Goal: Information Seeking & Learning: Learn about a topic

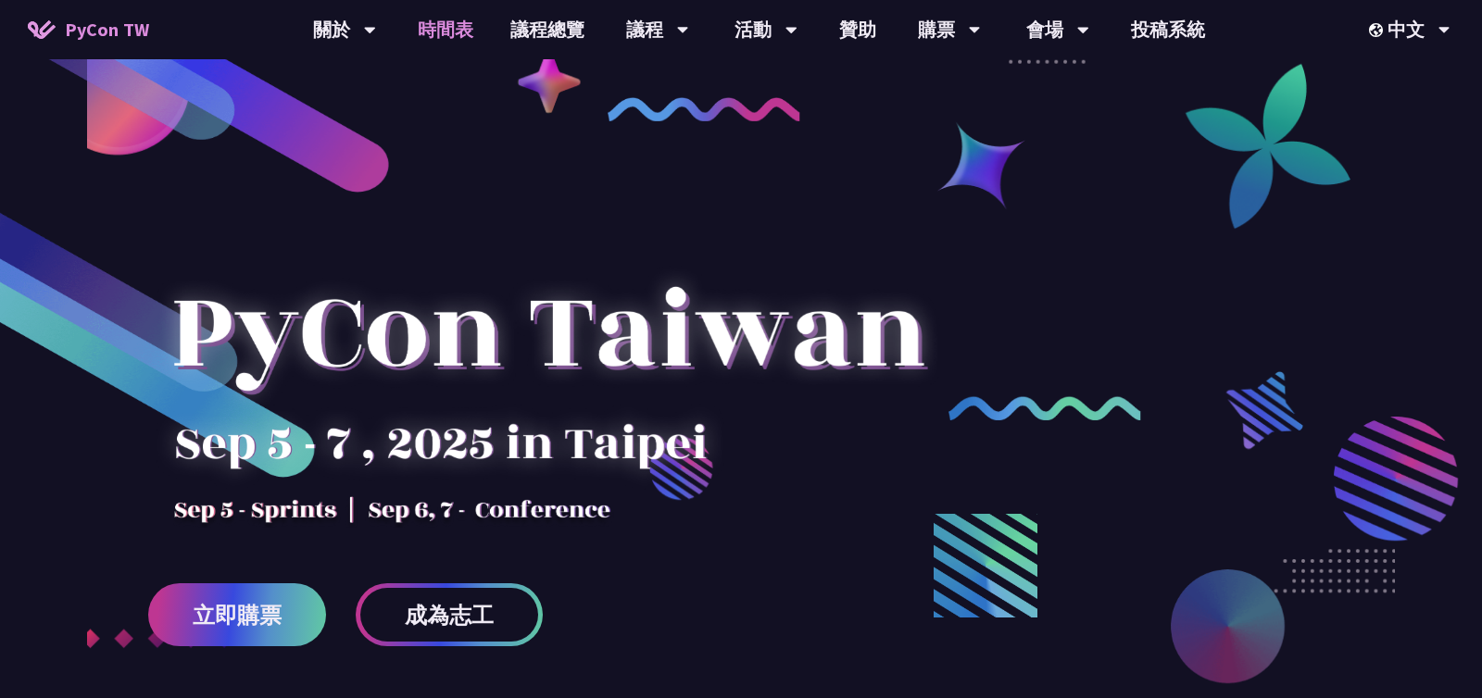
click at [449, 28] on link "時間表" at bounding box center [445, 29] width 93 height 59
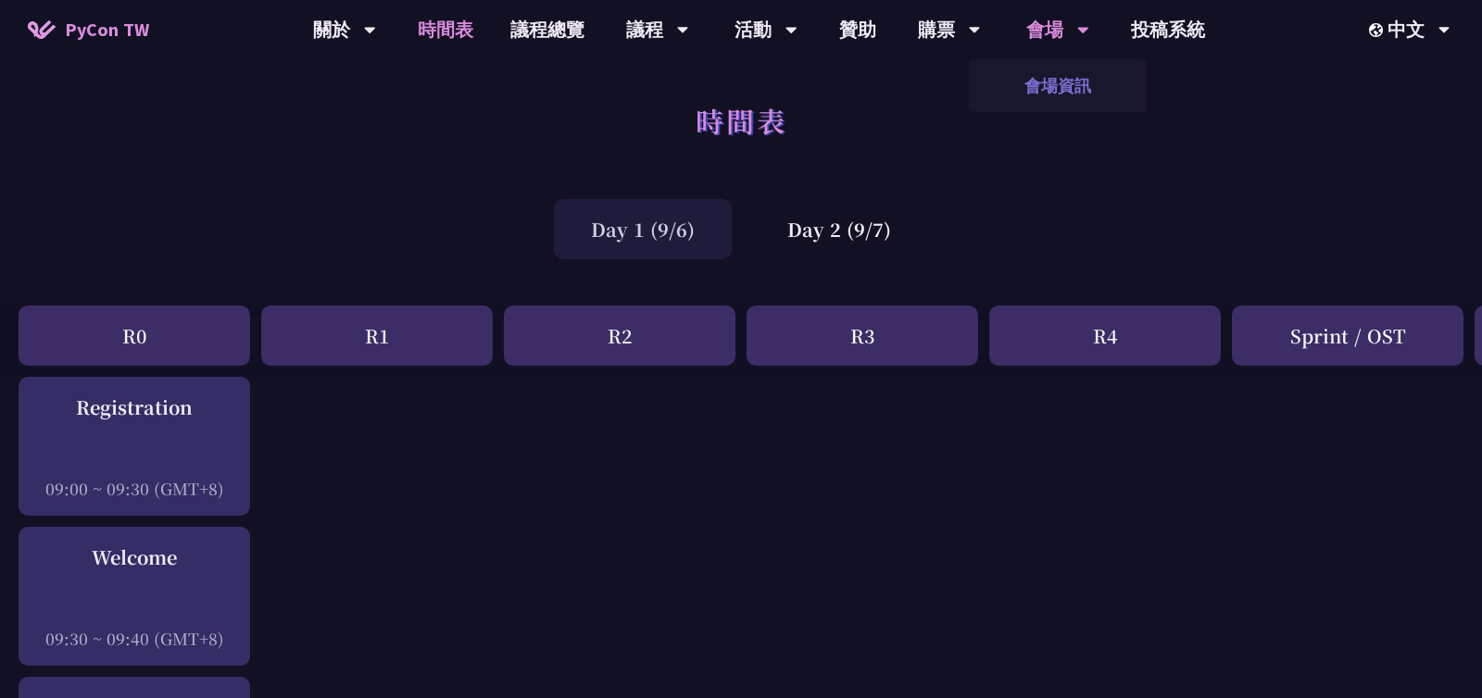
click at [1058, 79] on link "會場資訊" at bounding box center [1058, 86] width 178 height 44
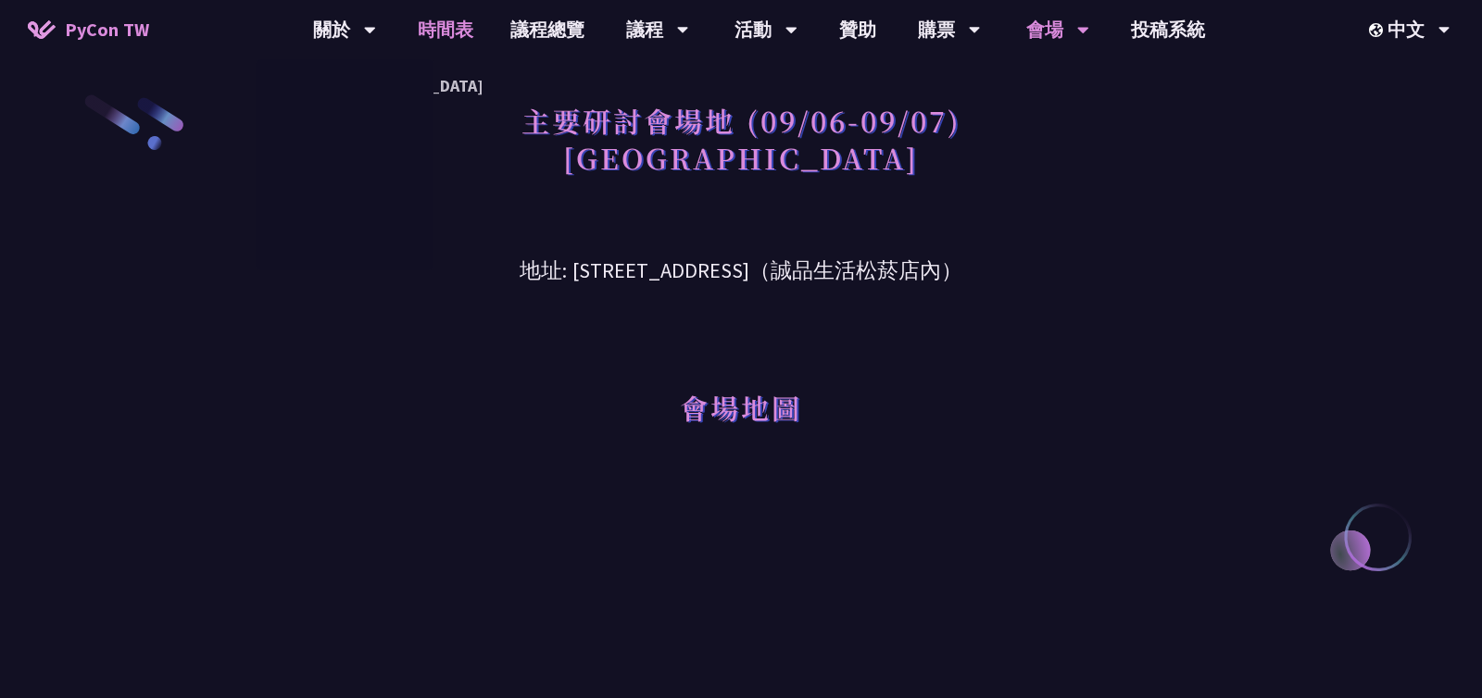
click at [454, 28] on link "時間表" at bounding box center [445, 29] width 93 height 59
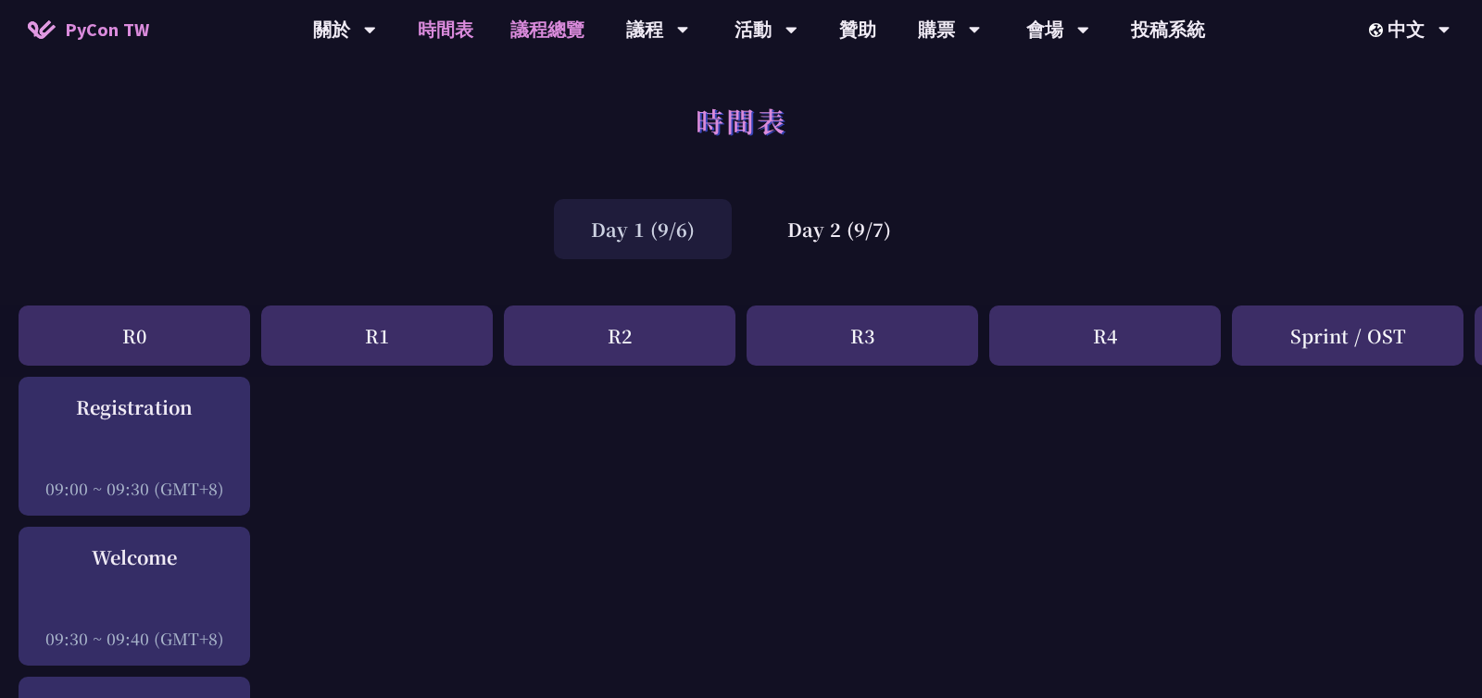
click at [539, 38] on link "議程總覽" at bounding box center [547, 29] width 111 height 59
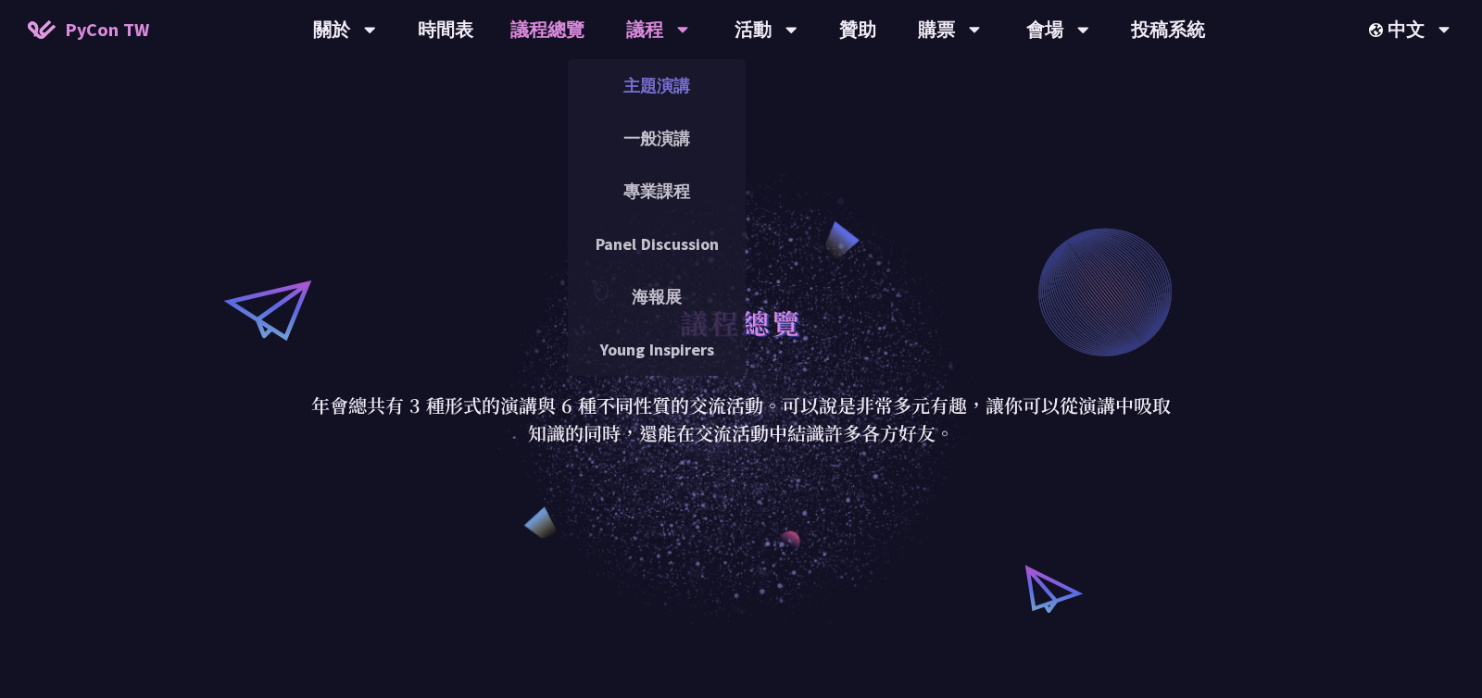
click at [655, 81] on link "主題演講" at bounding box center [657, 86] width 178 height 44
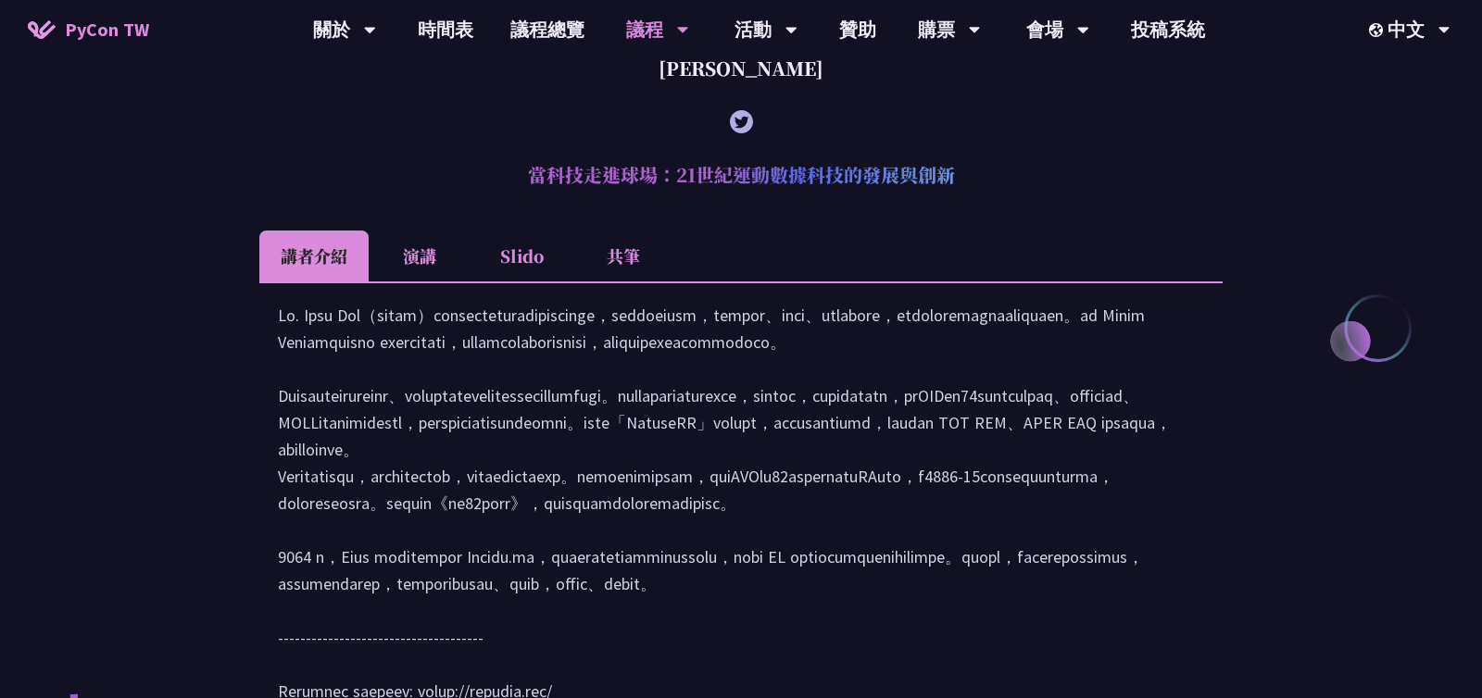
scroll to position [686, 0]
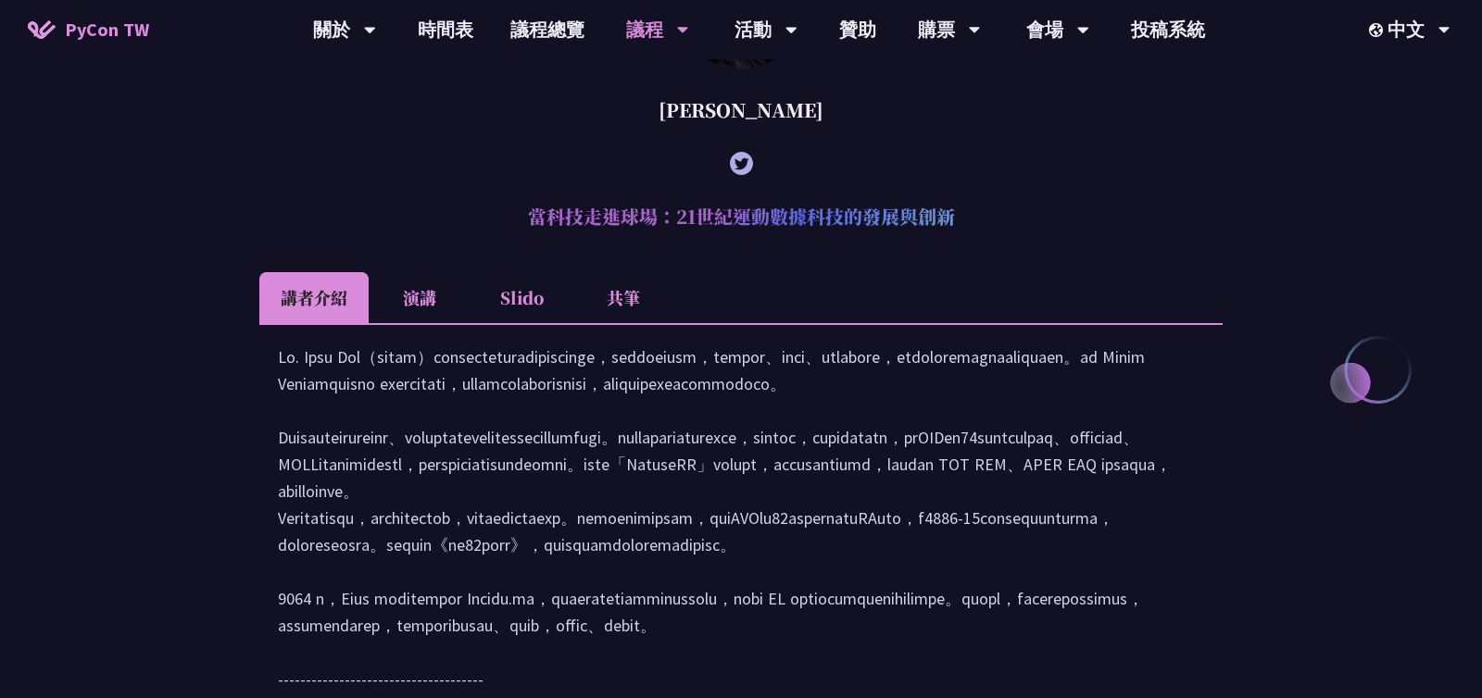
click at [407, 296] on li "演講" at bounding box center [420, 297] width 102 height 51
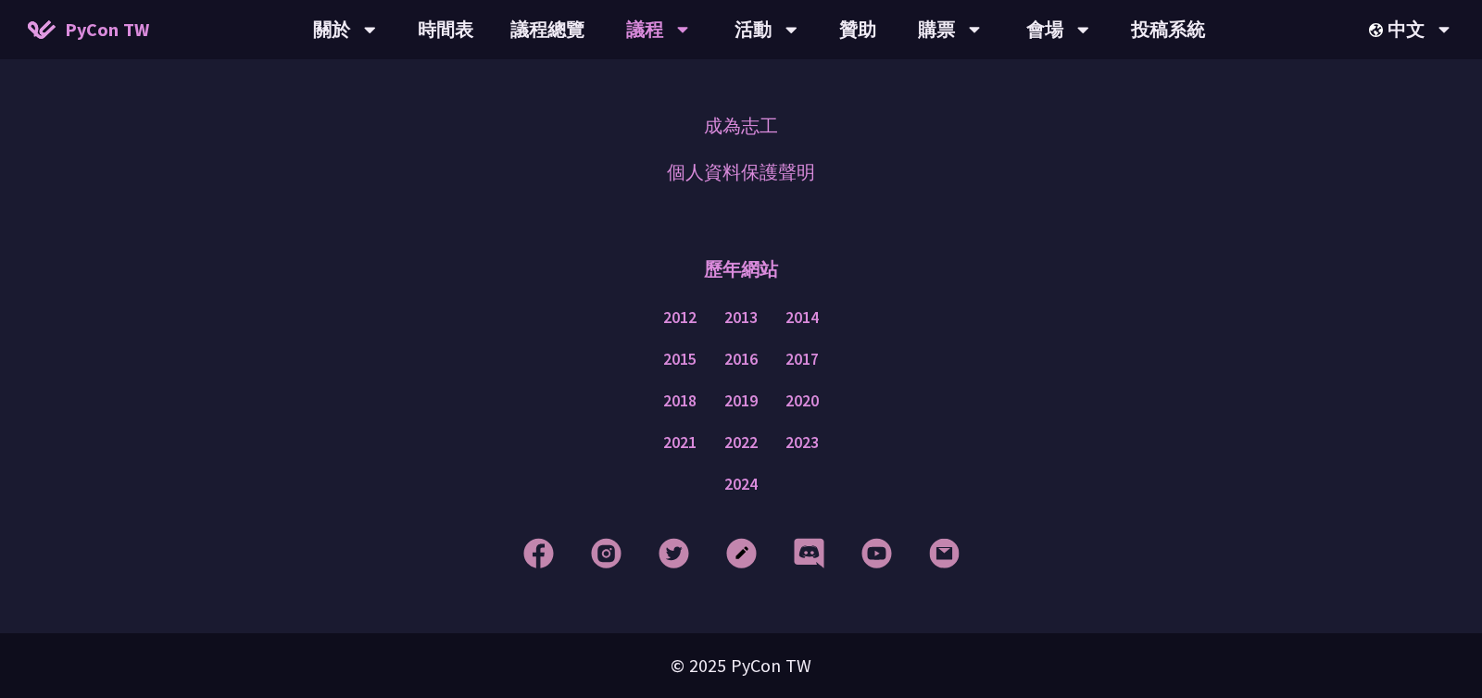
scroll to position [3091, 0]
click at [946, 86] on link "購票資訊" at bounding box center [948, 86] width 178 height 44
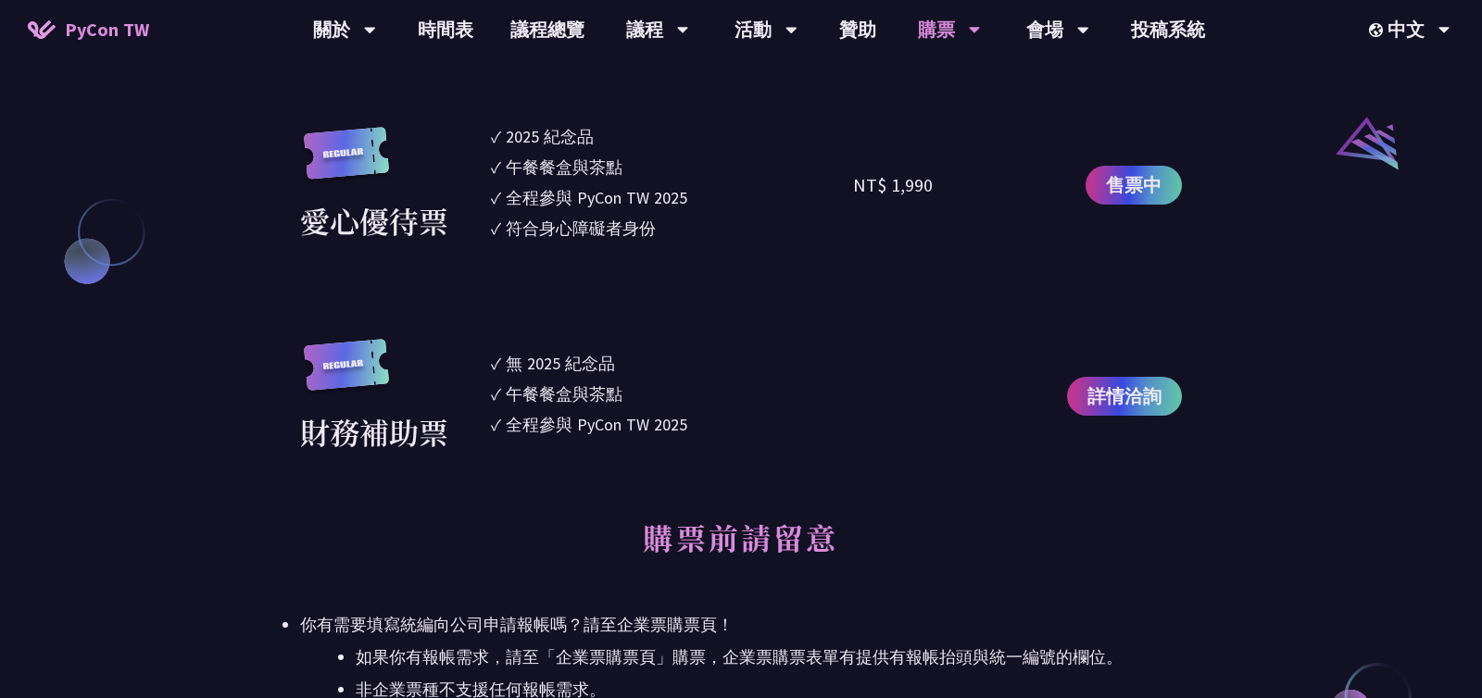
scroll to position [2021, 0]
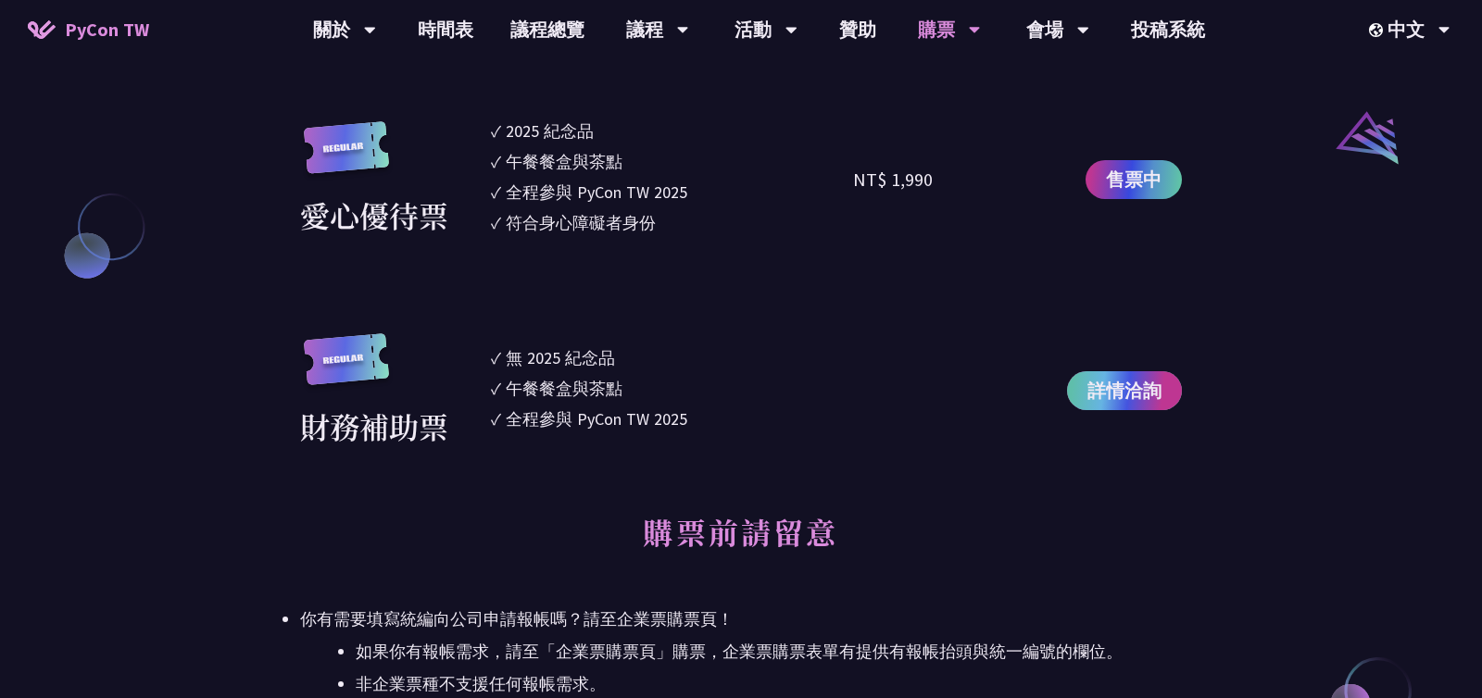
click at [1140, 402] on span "詳情洽詢" at bounding box center [1124, 391] width 74 height 28
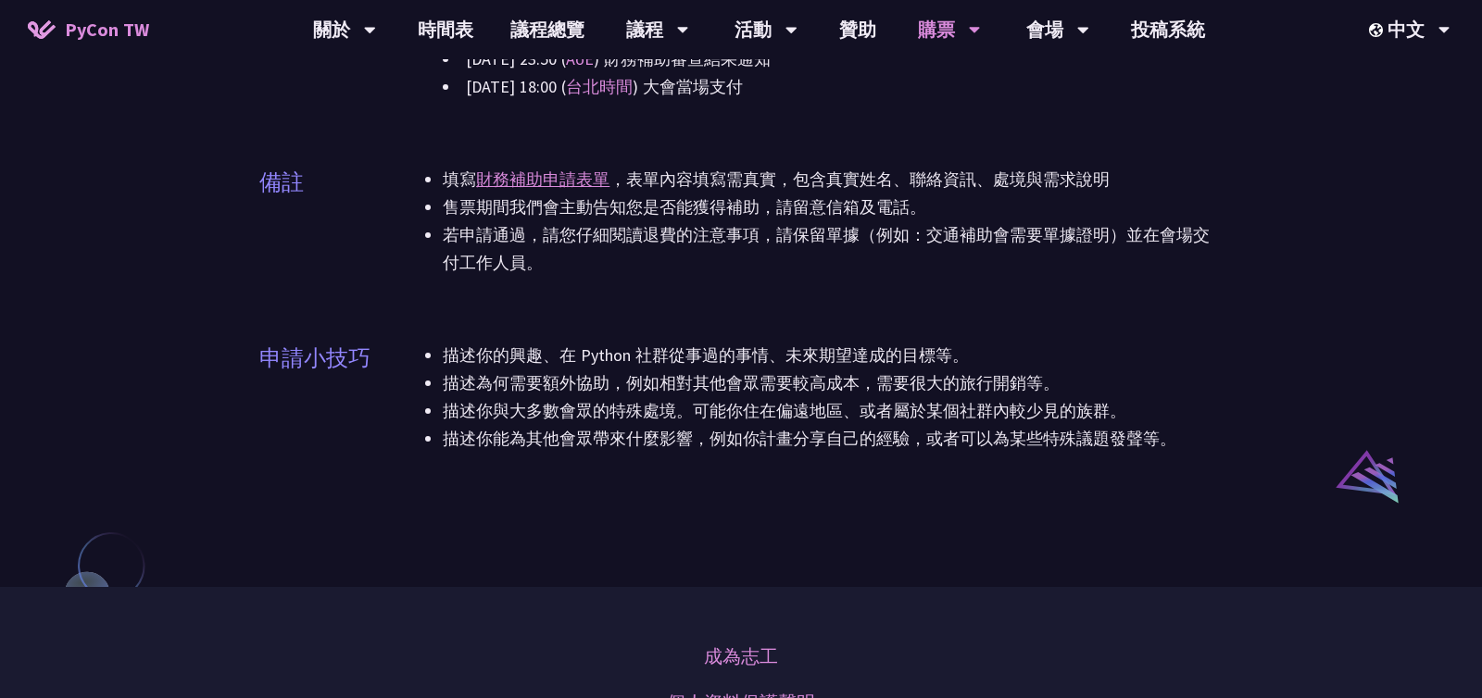
scroll to position [1176, 0]
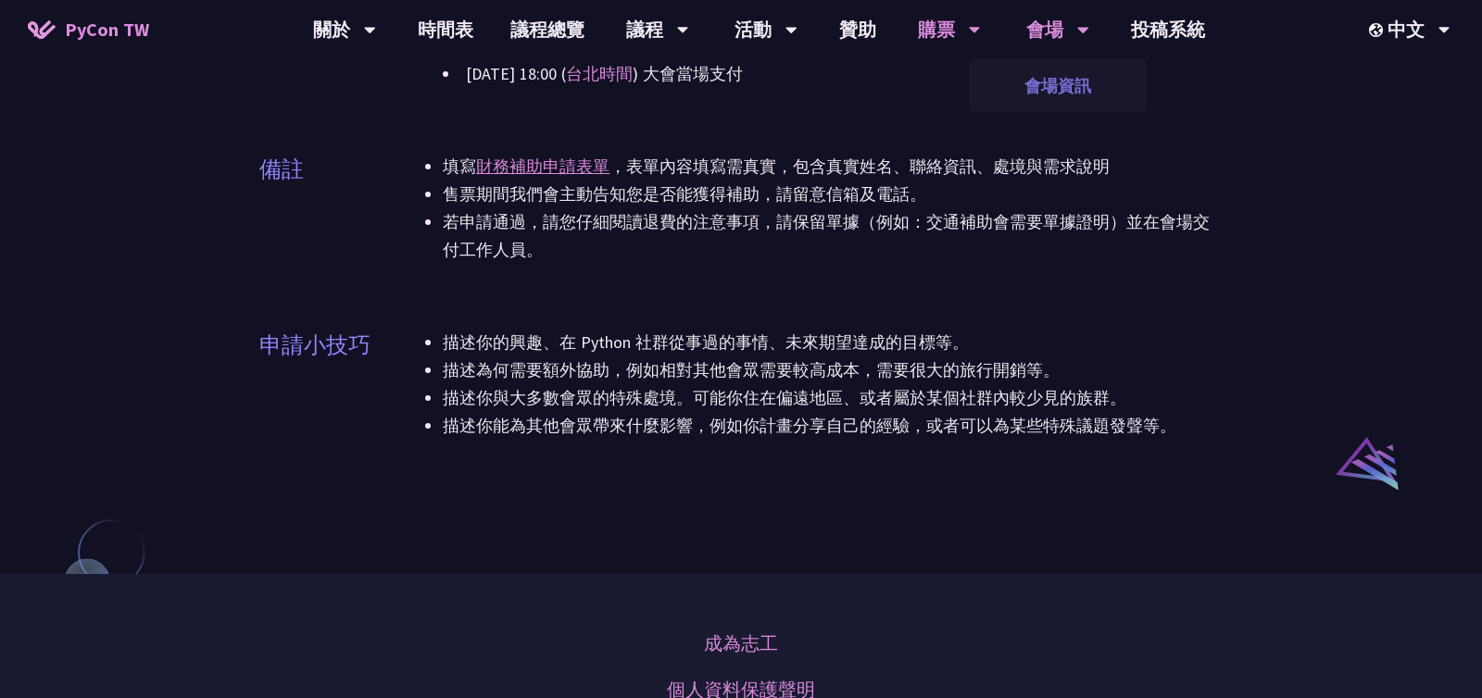
click at [1049, 85] on link "會場資訊" at bounding box center [1058, 86] width 178 height 44
